Goal: Information Seeking & Learning: Find specific page/section

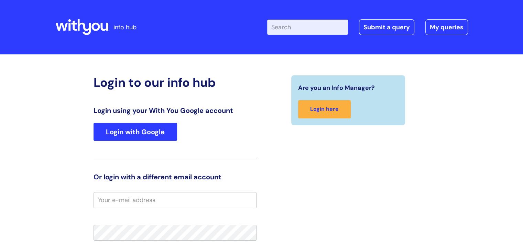
type input "[PERSON_NAME]"
click at [148, 130] on link "Login with Google" at bounding box center [136, 132] width 84 height 18
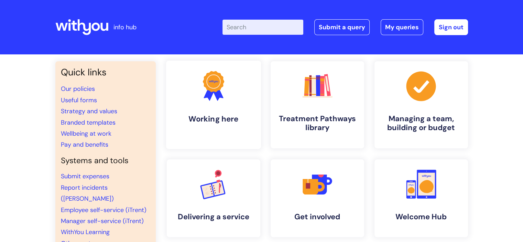
click at [229, 115] on h4 "Working here" at bounding box center [214, 118] width 84 height 9
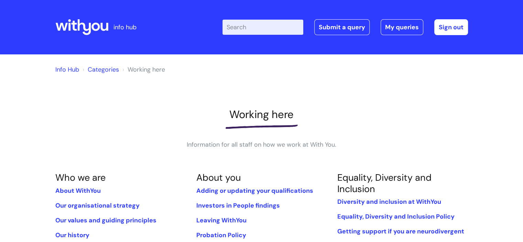
click at [244, 25] on input "Enter your search term here..." at bounding box center [263, 27] width 81 height 15
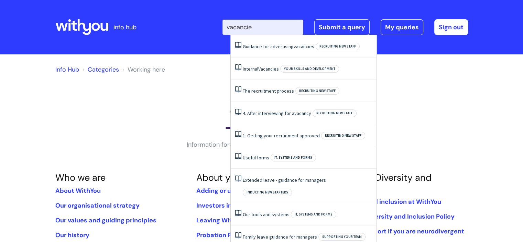
type input "vacancies"
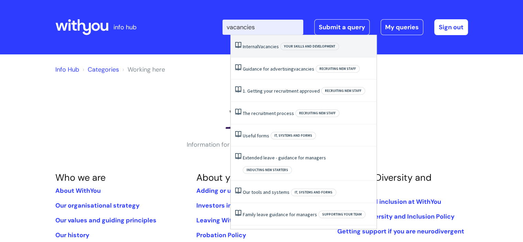
click at [273, 46] on span "Vacancies" at bounding box center [268, 46] width 21 height 6
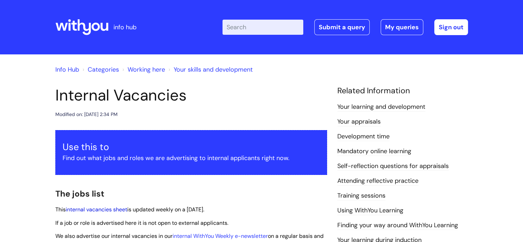
click at [96, 211] on link "internal vacancies sheet" at bounding box center [97, 209] width 62 height 7
